Goal: Task Accomplishment & Management: Manage account settings

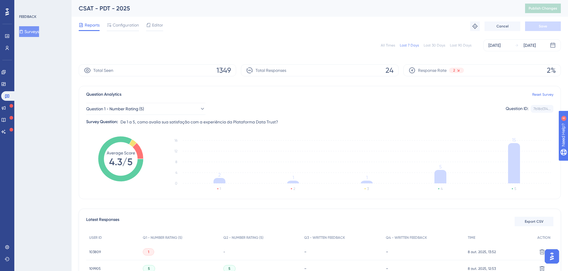
click at [390, 45] on div "All Times" at bounding box center [388, 45] width 14 height 5
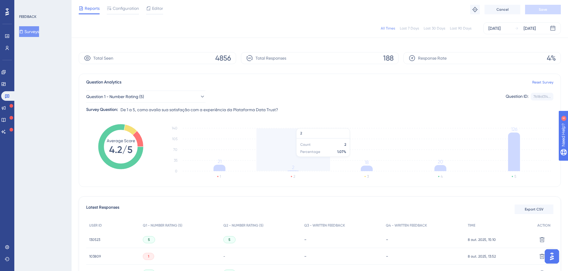
scroll to position [120, 0]
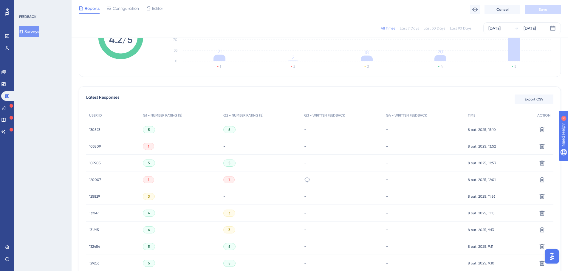
click at [95, 179] on span "120007" at bounding box center [95, 179] width 12 height 5
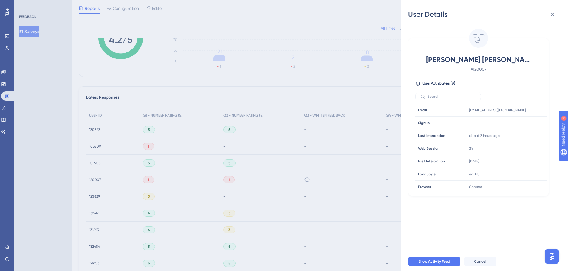
click at [156, 171] on div "User Details [PERSON_NAME] [PERSON_NAME] # 120007 User Attributes ( 9 ) Email E…" at bounding box center [284, 135] width 568 height 271
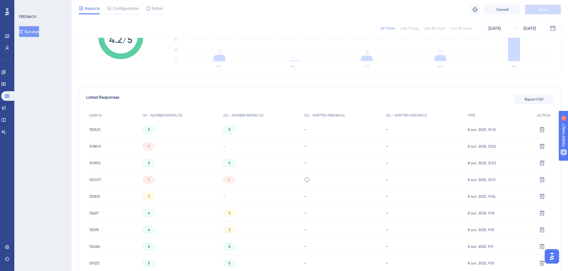
scroll to position [0, 0]
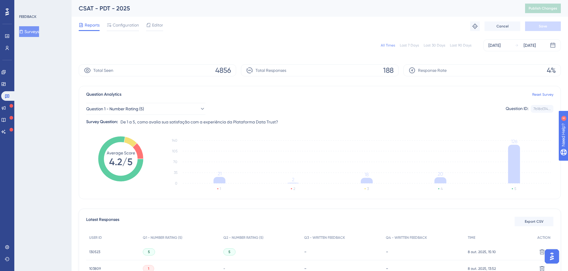
click at [391, 48] on div "All Times Last 7 Days Last 30 Days Last 90 Days [DATE] [DATE]" at bounding box center [320, 45] width 482 height 12
click at [392, 46] on div "All Times" at bounding box center [388, 45] width 14 height 5
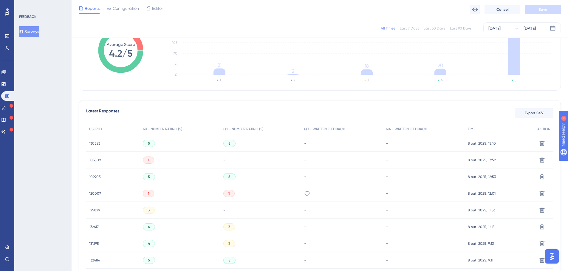
scroll to position [60, 0]
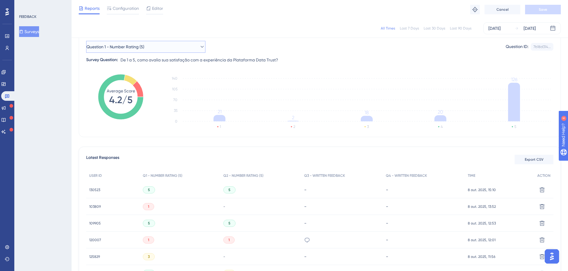
click at [156, 49] on button "Question 1 - Number Rating (5)" at bounding box center [145, 47] width 119 height 12
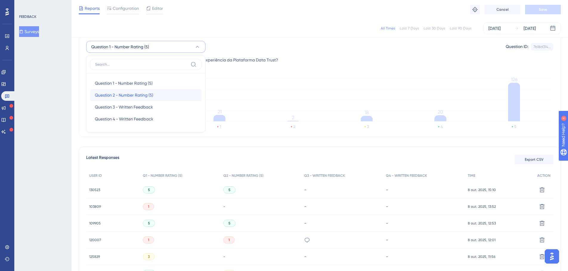
click at [116, 92] on span "Question 2 - Number Rating (5)" at bounding box center [124, 95] width 58 height 7
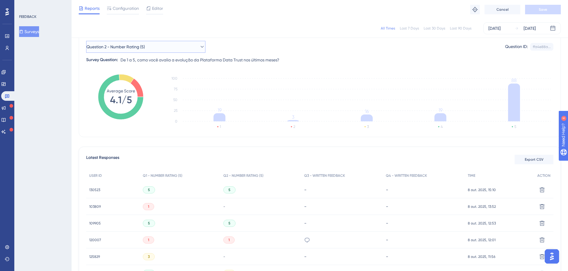
click at [140, 45] on span "Question 2 - Number Rating (5)" at bounding box center [115, 46] width 58 height 7
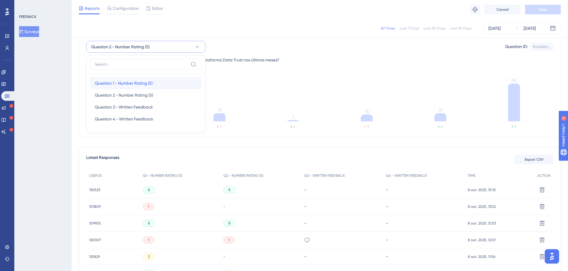
click at [111, 82] on span "Question 1 - Number Rating (5)" at bounding box center [124, 83] width 58 height 7
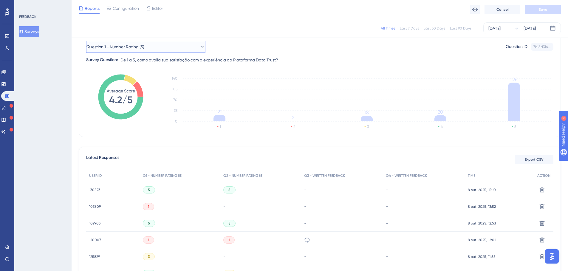
click at [123, 44] on span "Question 1 - Number Rating (5)" at bounding box center [115, 46] width 58 height 7
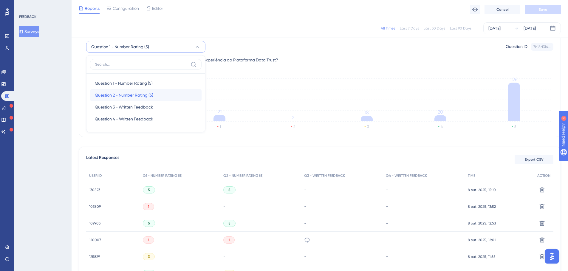
click at [110, 91] on div "Question 2 - Number Rating (5) Question 2 - Number Rating (5)" at bounding box center [146, 95] width 102 height 12
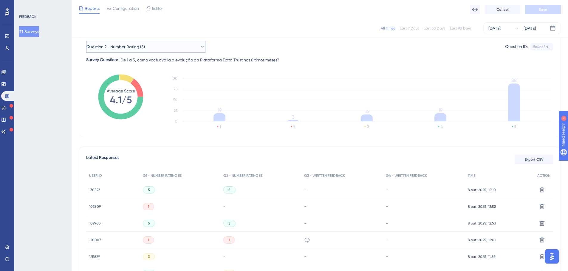
click at [142, 42] on button "Question 2 - Number Rating (5)" at bounding box center [145, 47] width 119 height 12
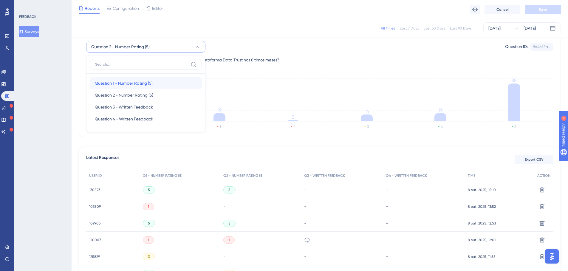
click at [109, 81] on span "Question 1 - Number Rating (5)" at bounding box center [124, 83] width 58 height 7
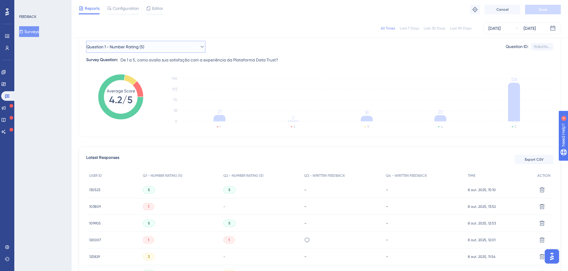
click at [155, 46] on button "Question 1 - Number Rating (5)" at bounding box center [145, 47] width 119 height 12
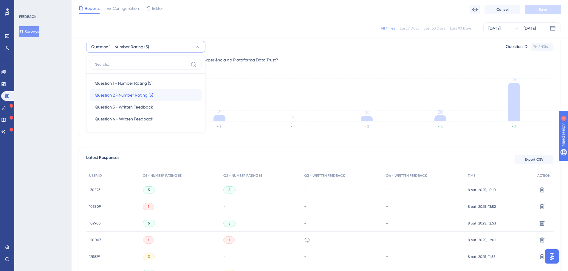
click at [137, 94] on span "Question 2 - Number Rating (5)" at bounding box center [124, 95] width 58 height 7
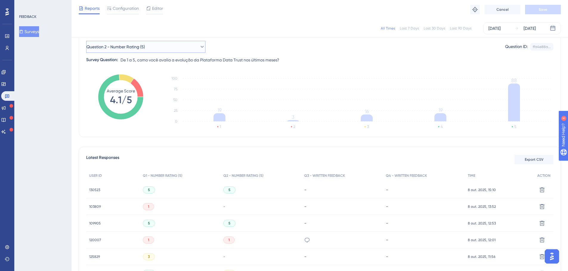
click at [141, 49] on span "Question 2 - Number Rating (5)" at bounding box center [115, 46] width 58 height 7
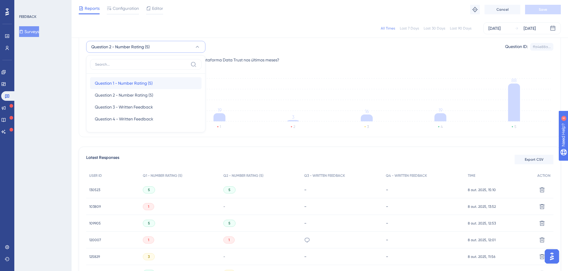
click at [113, 82] on span "Question 1 - Number Rating (5)" at bounding box center [124, 83] width 58 height 7
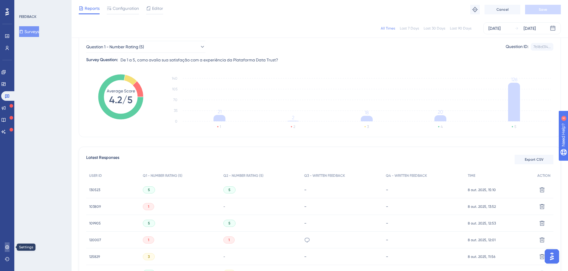
click at [8, 247] on icon at bounding box center [7, 247] width 5 height 5
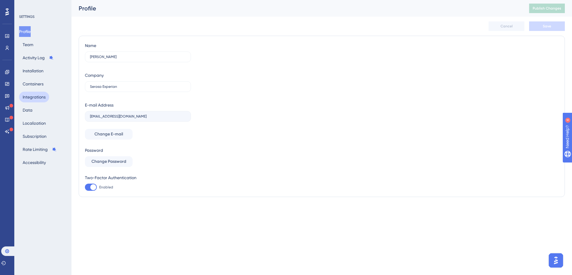
click at [38, 94] on button "Integrations" at bounding box center [34, 97] width 30 height 11
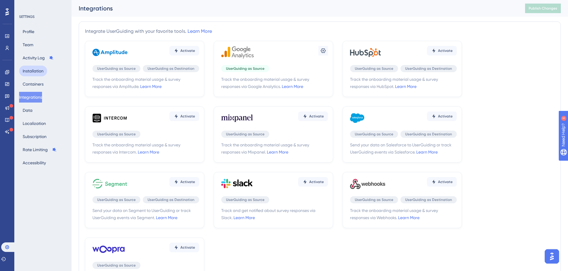
click at [36, 75] on button "Installation" at bounding box center [33, 71] width 28 height 11
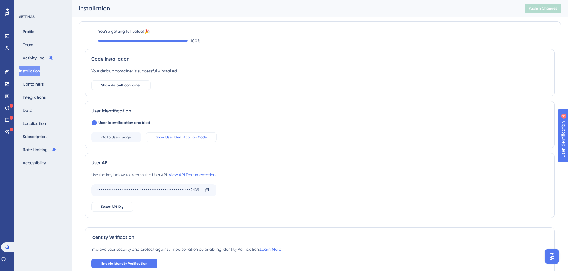
click at [192, 134] on button "Show User Identification Code" at bounding box center [181, 137] width 71 height 10
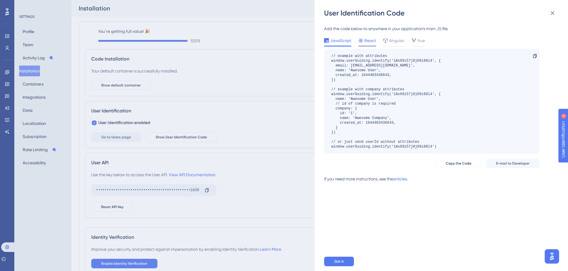
click at [368, 42] on span "React" at bounding box center [370, 40] width 12 height 7
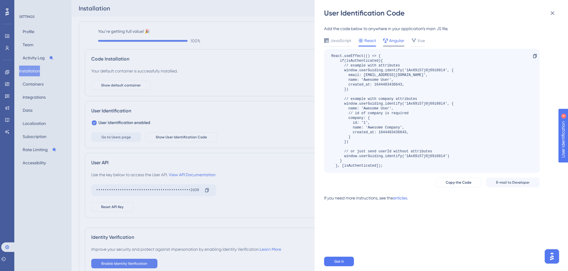
click at [390, 40] on span "Angular" at bounding box center [396, 40] width 15 height 7
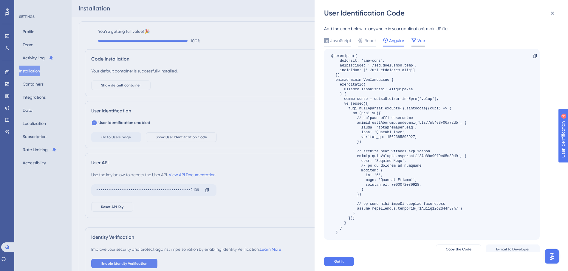
click at [417, 39] on span "Vue" at bounding box center [420, 40] width 7 height 7
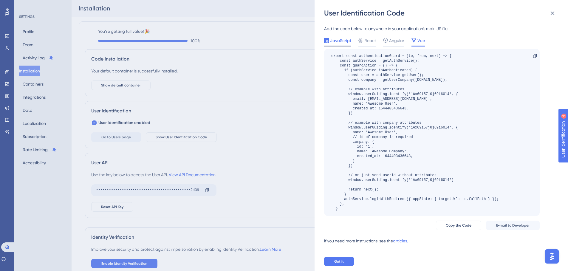
click at [337, 40] on span "JavaScript" at bounding box center [340, 40] width 21 height 7
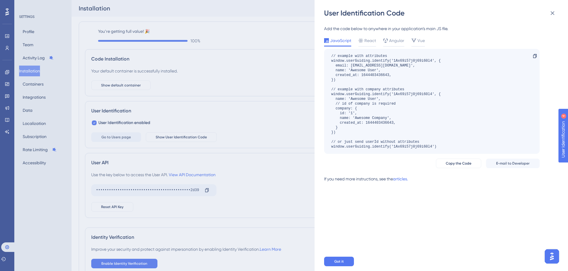
click at [271, 133] on div "User Identification Code Add the code below to anywhere in your application’s m…" at bounding box center [284, 135] width 568 height 271
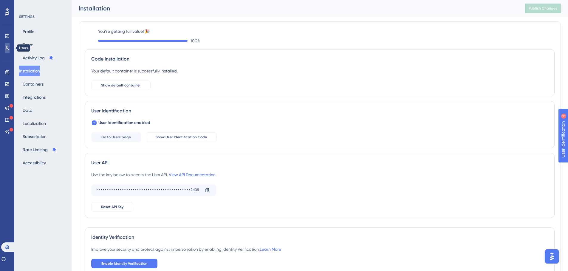
click at [7, 48] on icon at bounding box center [7, 48] width 3 height 4
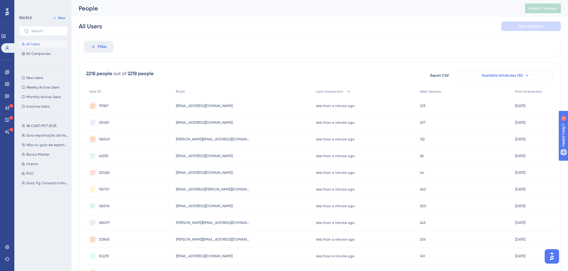
click at [496, 71] on button "Available Attributes (10)" at bounding box center [505, 76] width 95 height 10
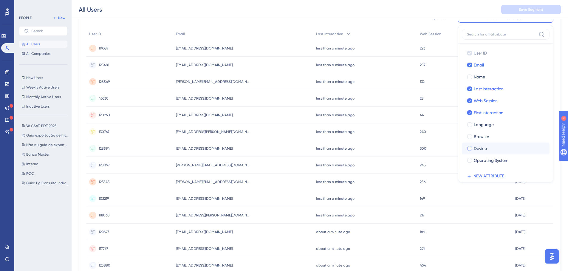
scroll to position [16, 0]
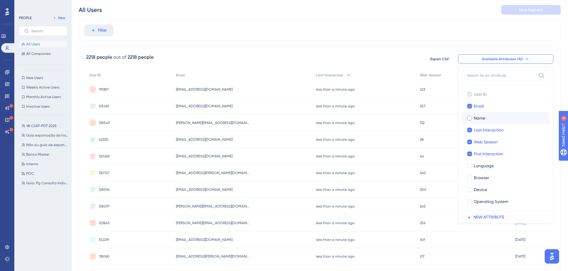
click at [470, 118] on div at bounding box center [469, 118] width 5 height 5
checkbox input "true"
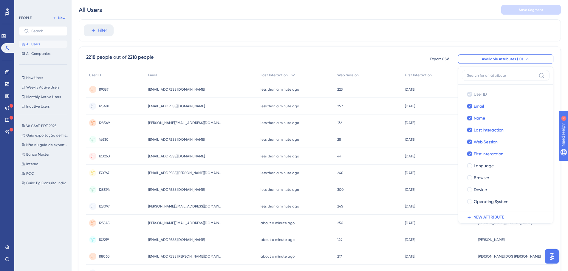
click at [380, 37] on div "Filter" at bounding box center [320, 30] width 482 height 22
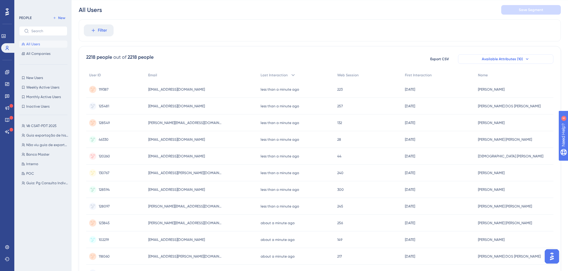
click at [525, 57] on icon at bounding box center [527, 59] width 5 height 5
click at [520, 58] on span "Available Attributes (10)" at bounding box center [502, 59] width 41 height 5
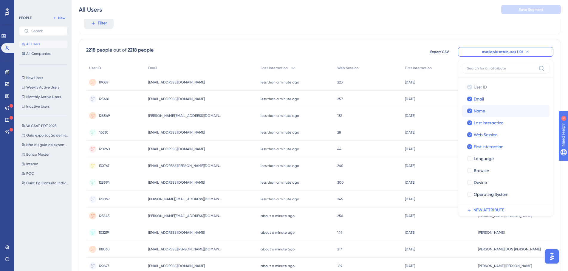
scroll to position [40, 0]
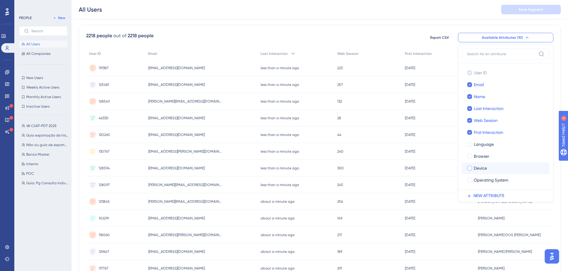
click at [474, 167] on span "Device" at bounding box center [480, 168] width 13 height 7
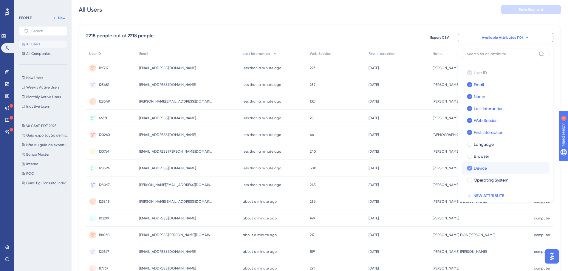
click at [473, 167] on label "Device" at bounding box center [506, 168] width 78 height 7
checkbox input "false"
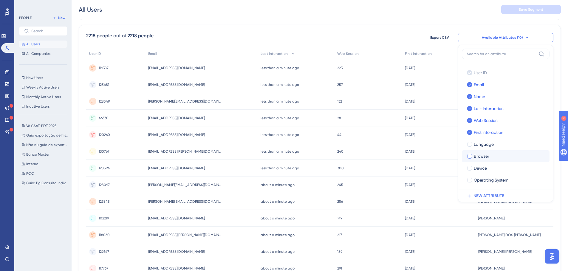
click at [473, 157] on label "Browser" at bounding box center [506, 156] width 78 height 7
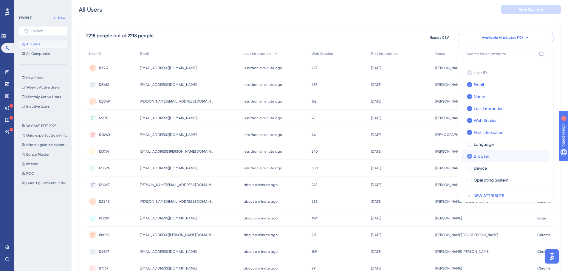
click at [473, 157] on label "Browser" at bounding box center [506, 156] width 78 height 7
checkbox input "false"
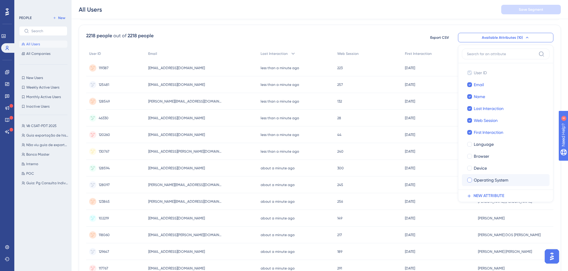
click at [477, 179] on span "Operating System" at bounding box center [491, 179] width 35 height 7
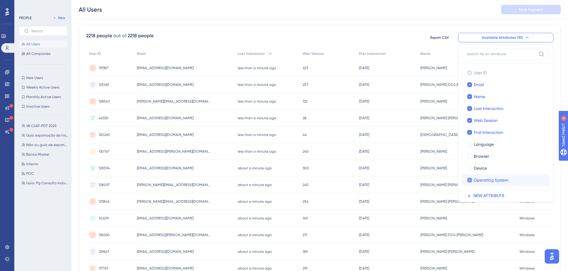
click at [477, 179] on span "Operating System" at bounding box center [491, 179] width 35 height 7
checkbox input "false"
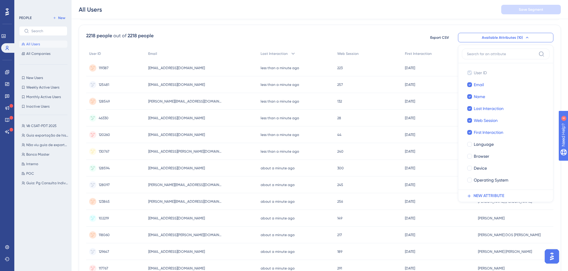
click at [390, 41] on div "2218 people out of 2218 people Export CSV Available Attributes (10) User ID Use…" at bounding box center [319, 37] width 467 height 11
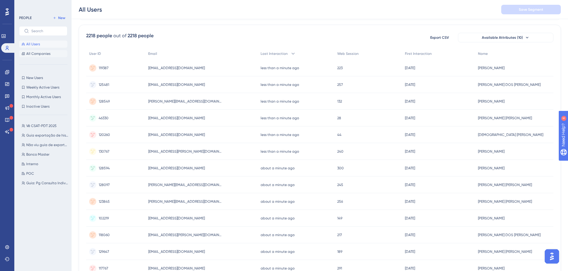
click at [30, 53] on span "All Companies" at bounding box center [38, 53] width 24 height 5
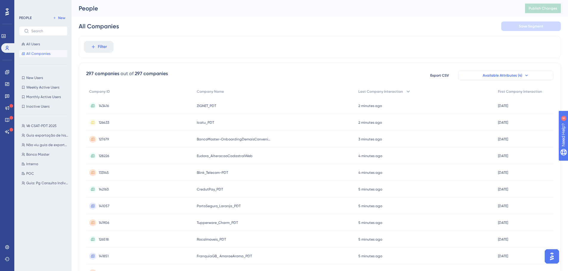
click at [524, 74] on icon at bounding box center [526, 75] width 5 height 5
click at [520, 75] on span "Available Attributes (4)" at bounding box center [503, 75] width 40 height 5
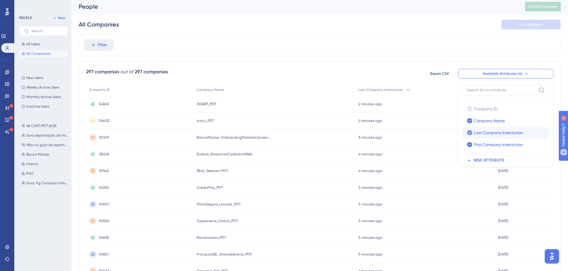
scroll to position [6, 0]
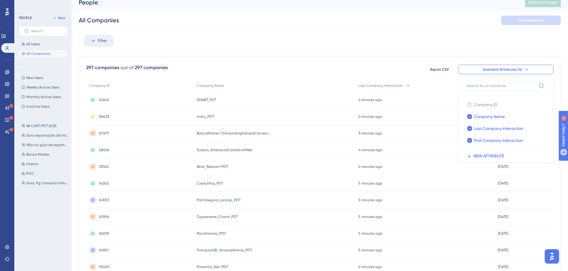
click at [433, 30] on div "Filter" at bounding box center [320, 41] width 482 height 22
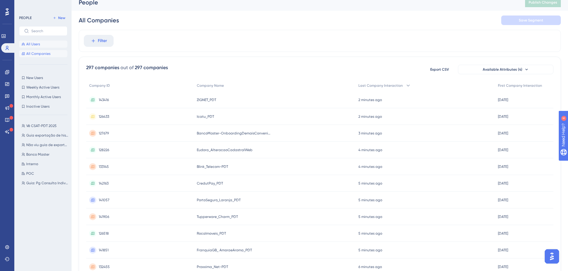
click at [24, 44] on icon at bounding box center [23, 44] width 3 height 3
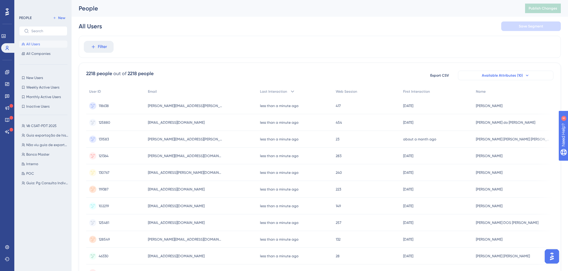
click at [495, 76] on span "Available Attributes (10)" at bounding box center [502, 75] width 41 height 5
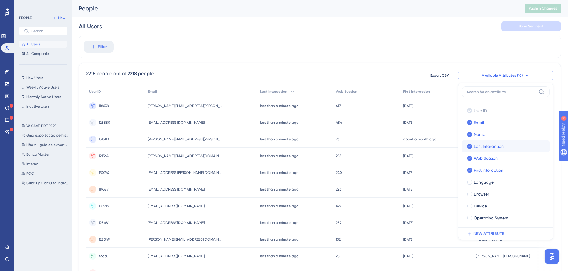
scroll to position [26, 0]
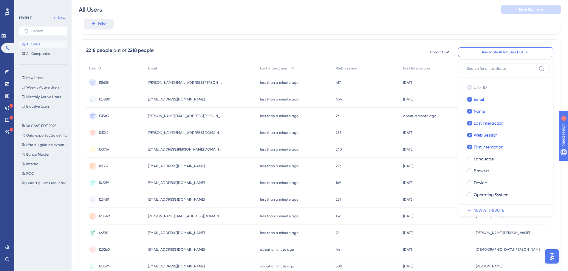
click at [497, 205] on button "NEW ATTRIBUTE" at bounding box center [507, 210] width 91 height 12
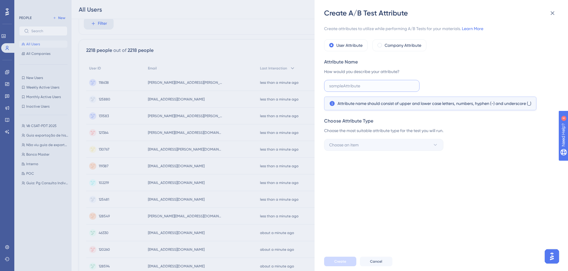
click at [365, 85] on input "text" at bounding box center [371, 86] width 85 height 7
click at [448, 66] on div "Attribute Name How would you describe your attribute? Attribute name should con…" at bounding box center [439, 84] width 231 height 52
click at [447, 63] on div "Attribute Name" at bounding box center [439, 61] width 231 height 7
click at [406, 43] on label "Company Attribute" at bounding box center [403, 45] width 37 height 7
click at [358, 44] on label "User Attribute" at bounding box center [349, 45] width 26 height 7
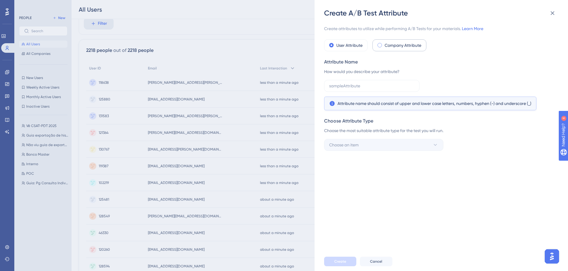
click at [396, 45] on label "Company Attribute" at bounding box center [403, 45] width 37 height 7
click at [401, 46] on label "Company Attribute" at bounding box center [403, 45] width 37 height 7
click at [367, 42] on div "User Attribute Company Attribute" at bounding box center [439, 45] width 231 height 12
click at [354, 42] on label "User Attribute" at bounding box center [349, 45] width 26 height 7
click at [395, 44] on label "Company Attribute" at bounding box center [403, 45] width 37 height 7
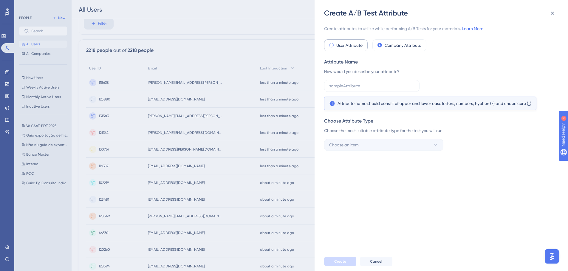
click at [344, 44] on label "User Attribute" at bounding box center [349, 45] width 26 height 7
click at [390, 44] on label "Company Attribute" at bounding box center [403, 45] width 37 height 7
click at [352, 43] on label "User Attribute" at bounding box center [349, 45] width 26 height 7
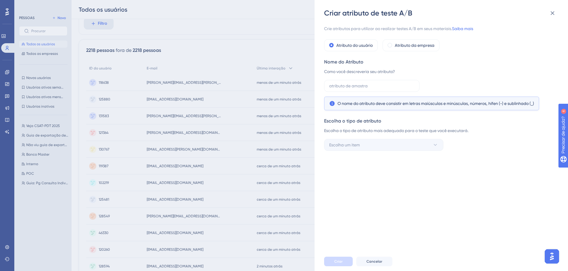
click at [463, 57] on div "Crie atributos para utilizar ao realizar testes A/B em seus materiais. Saiba ma…" at bounding box center [439, 88] width 231 height 126
click at [354, 85] on input "text" at bounding box center [371, 86] width 85 height 7
click at [193, 51] on div "Criar atributo de teste A/B Crie atributos para utilizar ao realizar testes A/B…" at bounding box center [284, 135] width 568 height 271
